Goal: Navigation & Orientation: Find specific page/section

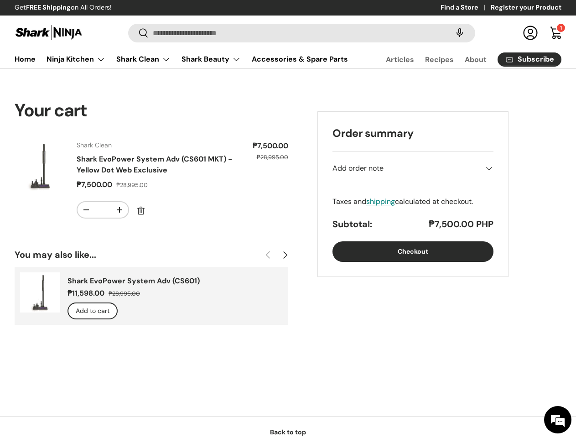
click at [451, 33] on speech-search-button at bounding box center [459, 33] width 29 height 20
click at [192, 68] on summary "Shark Beauty" at bounding box center [211, 59] width 70 height 18
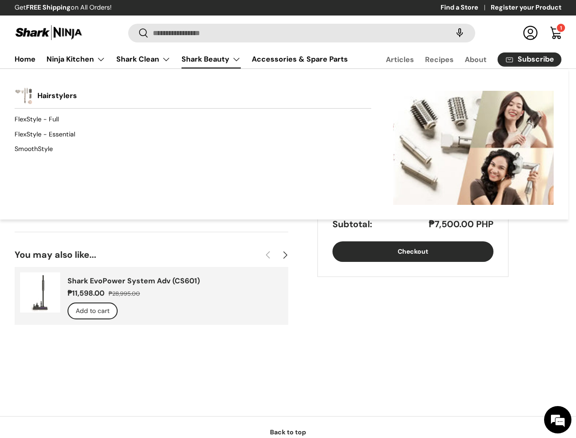
click at [139, 91] on body "Skip to content Get FREE Shipping on All Orders! Find a Store Register your Pro…" at bounding box center [288, 392] width 576 height 785
click at [276, 91] on div "Back Shark Beauty Hairstylers FlexStyle - Full FlexStyle - Essential SmoothStyl…" at bounding box center [284, 143] width 568 height 151
click at [412, 94] on div "Back Shark Beauty Hairstylers FlexStyle - Full FlexStyle - Essential SmoothStyl…" at bounding box center [284, 143] width 568 height 151
click at [536, 91] on div "Back Shark Beauty Hairstylers FlexStyle - Full FlexStyle - Essential SmoothStyl…" at bounding box center [284, 143] width 568 height 151
click at [203, 91] on div "Back Shark Beauty Hairstylers FlexStyle - Full FlexStyle - Essential SmoothStyl…" at bounding box center [284, 143] width 568 height 151
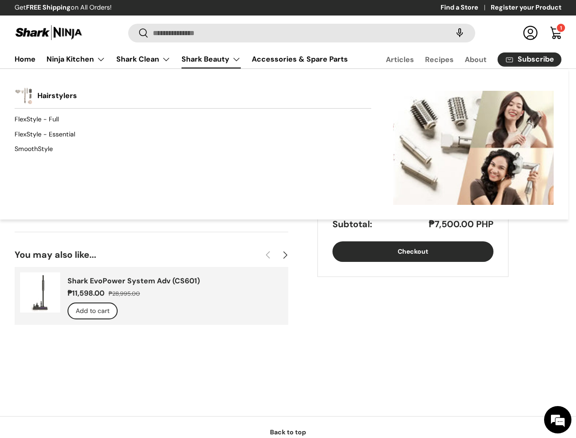
click at [318, 94] on div "Back Shark Beauty Hairstylers FlexStyle - Full FlexStyle - Essential SmoothStyl…" at bounding box center [284, 143] width 568 height 151
click at [438, 91] on div "Back Shark Beauty Hairstylers FlexStyle - Full FlexStyle - Essential SmoothStyl…" at bounding box center [284, 143] width 568 height 151
click at [387, 91] on div "Back Shark Beauty Hairstylers FlexStyle - Full FlexStyle - Essential SmoothStyl…" at bounding box center [284, 143] width 568 height 151
